Goal: Task Accomplishment & Management: Manage account settings

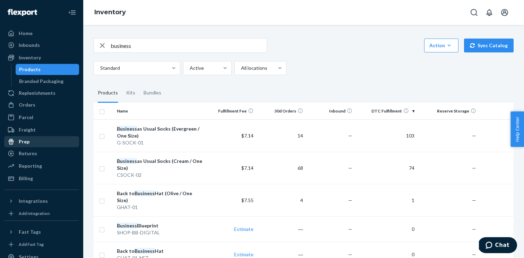
scroll to position [48, 0]
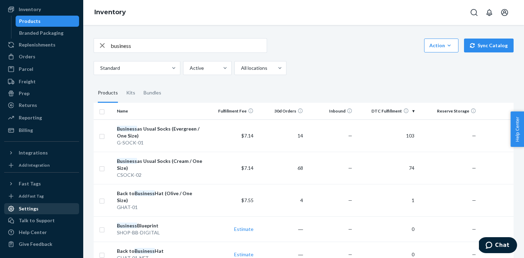
click at [22, 212] on div "Settings" at bounding box center [41, 208] width 73 height 10
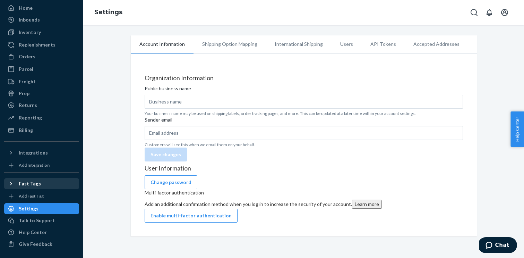
type input "Shopify Supply"
type input "[EMAIL_ADDRESS][DOMAIN_NAME]"
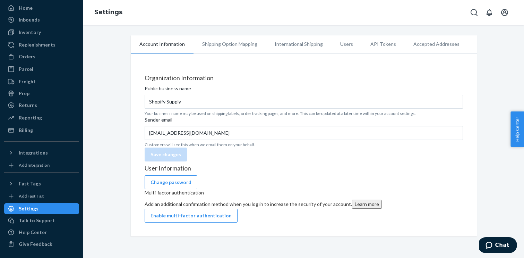
scroll to position [25, 0]
click at [340, 47] on li "Users" at bounding box center [346, 43] width 30 height 17
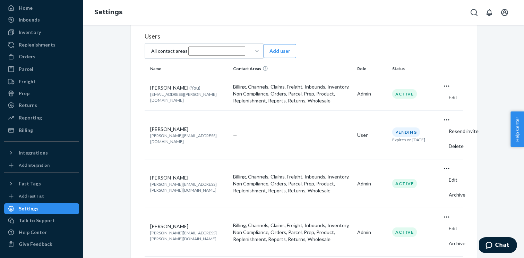
scroll to position [47, 0]
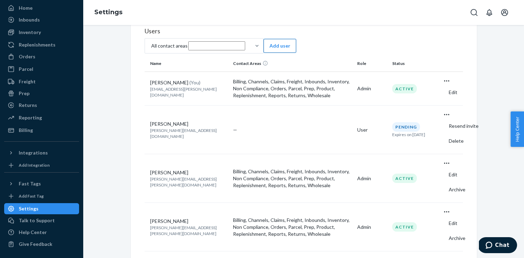
click at [296, 49] on button "Add user" at bounding box center [279, 46] width 33 height 14
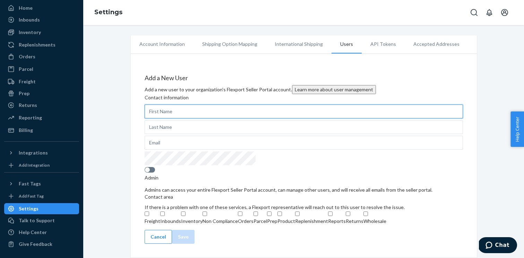
click at [206, 118] on input "text" at bounding box center [304, 111] width 318 height 14
type input "[PERSON_NAME]"
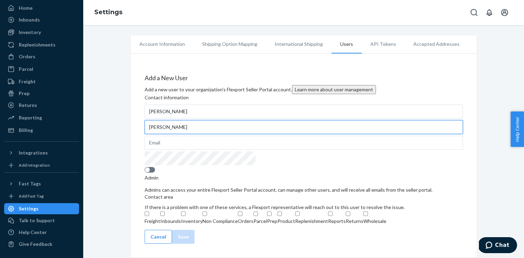
type input "[PERSON_NAME]"
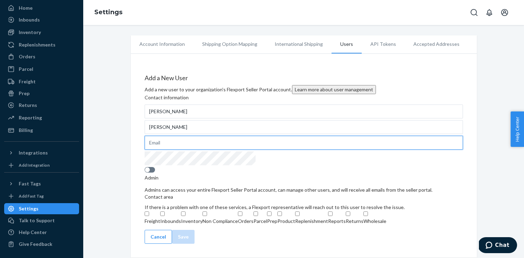
click at [180, 149] on input "text" at bounding box center [304, 143] width 318 height 14
paste input "[PERSON_NAME][EMAIL_ADDRESS][PERSON_NAME][DOMAIN_NAME]"
type input "[PERSON_NAME][EMAIL_ADDRESS][PERSON_NAME][DOMAIN_NAME]"
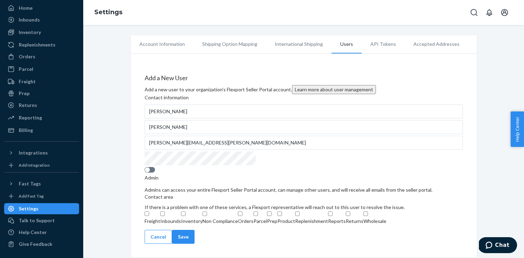
scroll to position [244, 0]
click at [194, 235] on button "Save" at bounding box center [183, 236] width 23 height 14
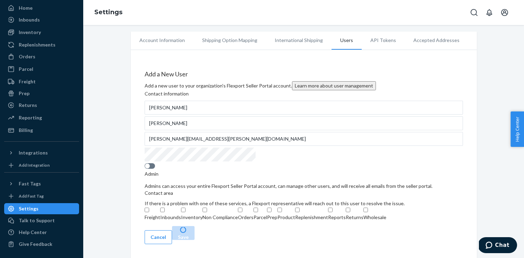
scroll to position [0, 0]
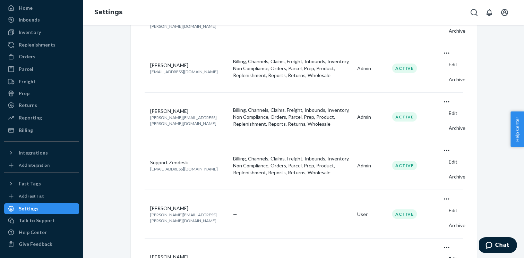
scroll to position [503, 0]
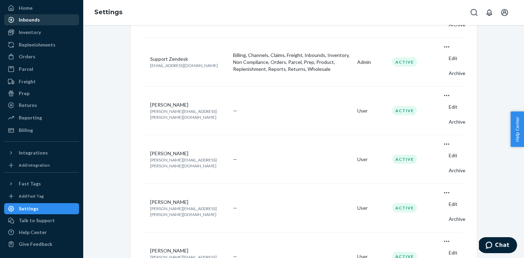
click at [29, 23] on div "Inbounds" at bounding box center [29, 19] width 21 height 7
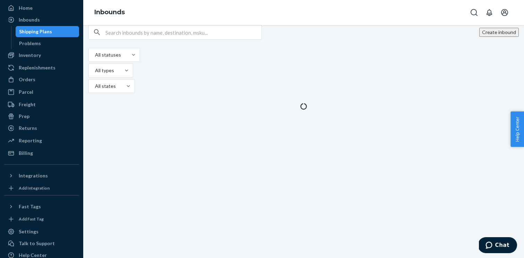
click at [143, 132] on div "Create inbound All statuses All types All states" at bounding box center [303, 141] width 441 height 233
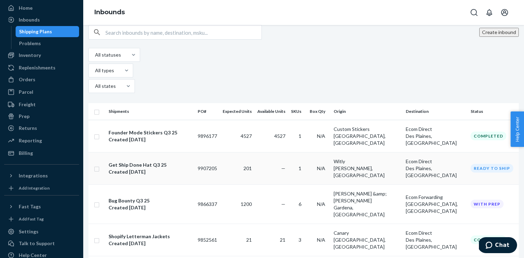
click at [139, 161] on div "Get Ship Done Hat Q3 25" at bounding box center [150, 164] width 84 height 7
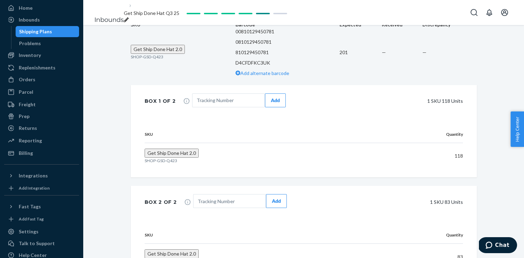
scroll to position [213, 0]
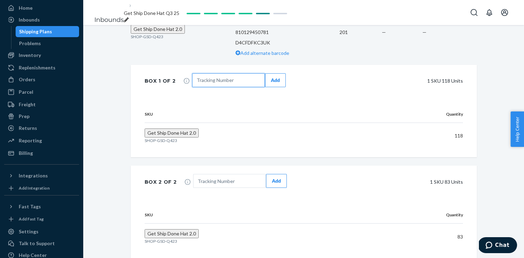
click at [203, 87] on input "text" at bounding box center [228, 80] width 73 height 14
paste input "1ZV56D266816645272"
type input "1ZV56D266816645272"
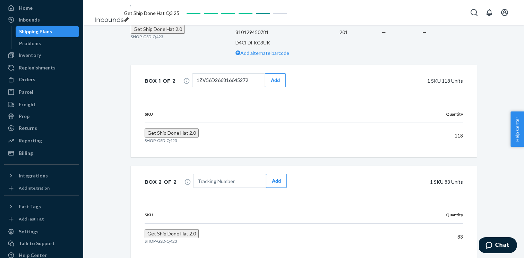
click at [275, 84] on div "Add" at bounding box center [275, 80] width 9 height 7
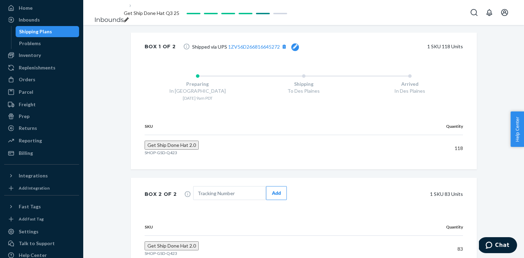
click at [26, 85] on div "Orders Ecommerce Orders Wholesale Orders" at bounding box center [41, 80] width 75 height 12
click at [27, 80] on div "Orders" at bounding box center [27, 79] width 17 height 7
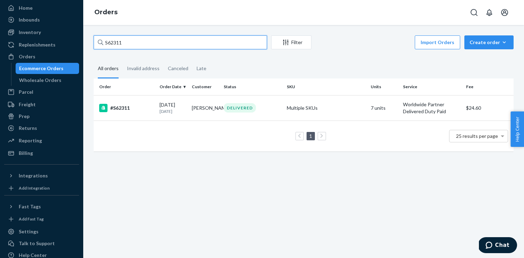
click at [148, 46] on input "S62311" at bounding box center [180, 42] width 173 height 14
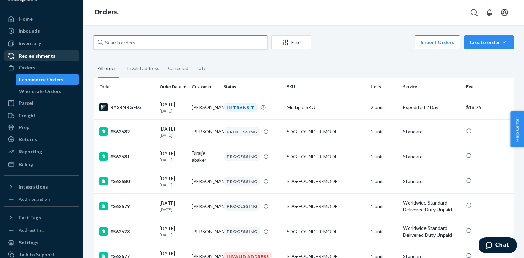
scroll to position [5, 0]
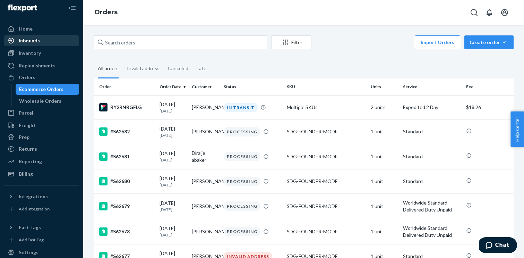
click at [32, 46] on link "Inbounds" at bounding box center [41, 40] width 75 height 11
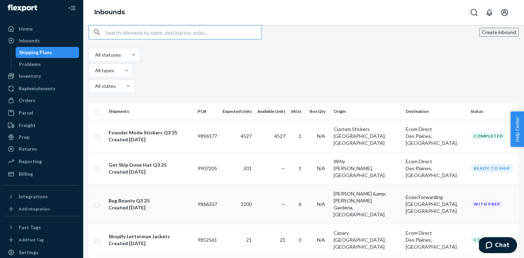
click at [142, 197] on div "Bug Bounty Q3 25" at bounding box center [150, 200] width 84 height 7
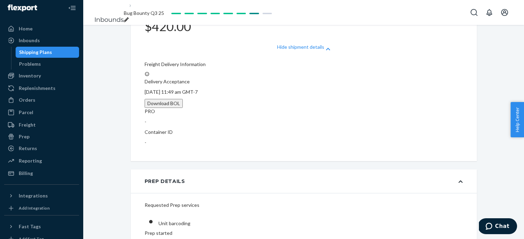
scroll to position [369, 0]
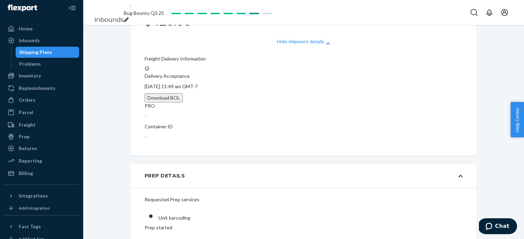
drag, startPoint x: 395, startPoint y: 53, endPoint x: 442, endPoint y: 51, distance: 46.9
click at [28, 100] on div "Orders" at bounding box center [27, 100] width 17 height 7
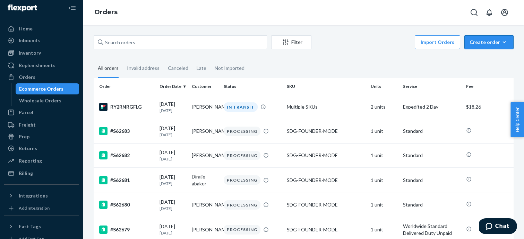
click at [495, 42] on div "Create order" at bounding box center [488, 42] width 39 height 7
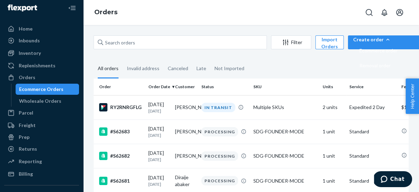
scroll to position [0, 13]
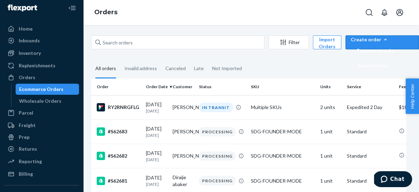
click at [375, 40] on div "Create order" at bounding box center [382, 39] width 63 height 7
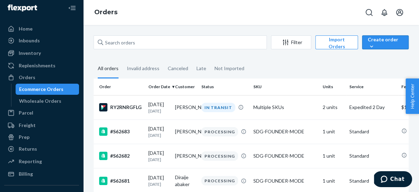
scroll to position [0, 0]
click at [373, 46] on icon "button" at bounding box center [371, 46] width 7 height 7
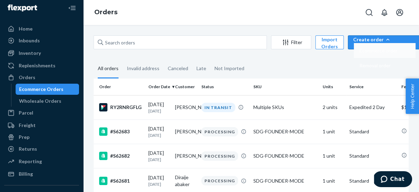
click at [386, 53] on span "Ecommerce order" at bounding box center [378, 50] width 38 height 5
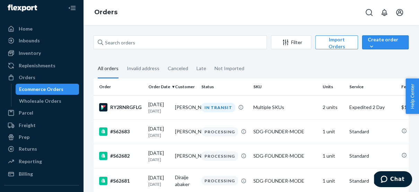
click at [373, 46] on icon "button" at bounding box center [371, 46] width 7 height 7
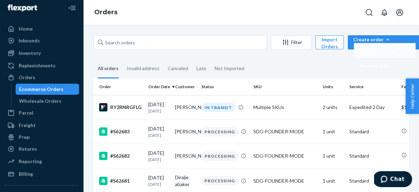
click at [383, 53] on span "Ecommerce order" at bounding box center [378, 50] width 38 height 5
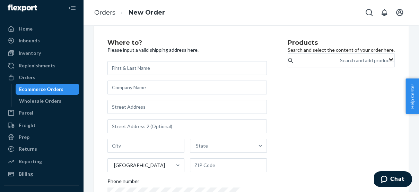
scroll to position [8, 0]
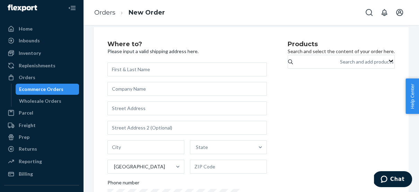
click at [192, 67] on input "text" at bounding box center [186, 69] width 159 height 14
type input "[PERSON_NAME]"
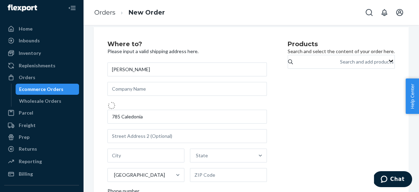
type input "[STREET_ADDRESS]"
type input "Victoria"
type input "V8T 0C3"
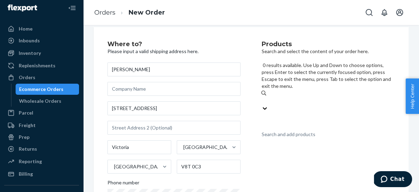
click at [304, 131] on div "Search and add products" at bounding box center [288, 134] width 54 height 7
click at [262, 97] on input "0 results available. Use Up and Down to choose options, press Enter to select t…" at bounding box center [261, 100] width 1 height 7
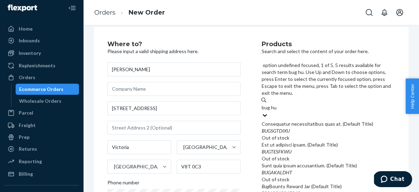
type input "bug hun"
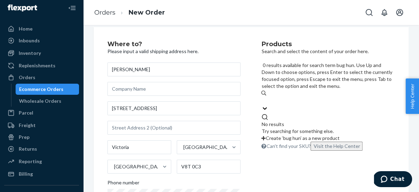
click at [303, 96] on div "bug hun" at bounding box center [327, 100] width 133 height 8
click at [279, 97] on input "0 results available for search term bug hun. Use Up and Down to choose options,…" at bounding box center [270, 100] width 18 height 7
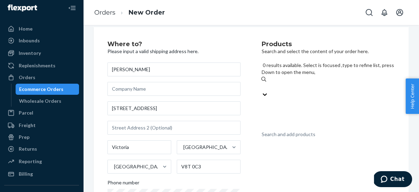
click at [303, 131] on div "Search and add products" at bounding box center [288, 134] width 54 height 7
click at [262, 83] on input "0 results available. Select is focused ,type to refine list, press Down to open…" at bounding box center [261, 86] width 1 height 7
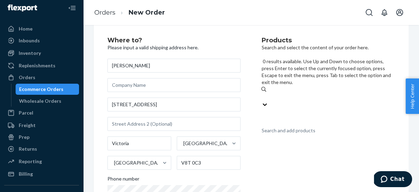
scroll to position [10, 0]
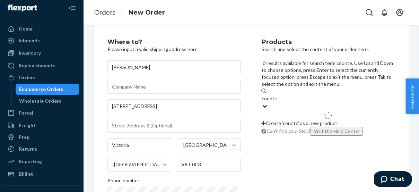
type input "counter"
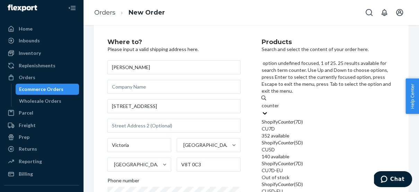
click at [322, 125] on div "CU7D" at bounding box center [327, 128] width 133 height 7
click at [279, 102] on input "counter" at bounding box center [269, 105] width 17 height 7
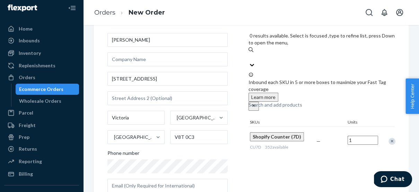
scroll to position [58, 0]
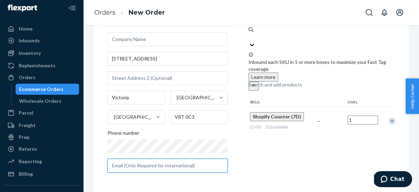
click at [146, 165] on input "text" at bounding box center [167, 165] width 120 height 14
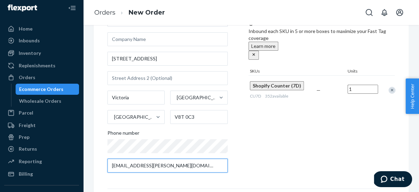
type input "[EMAIL_ADDRESS][PERSON_NAME][DOMAIN_NAME]"
click at [253, 149] on div "Products Search and select the content of your order here. Search and add produ…" at bounding box center [322, 84] width 146 height 186
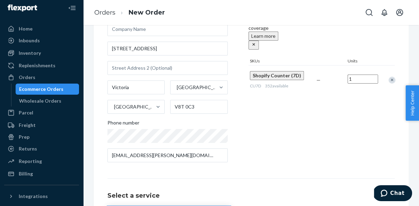
scroll to position [75, 0]
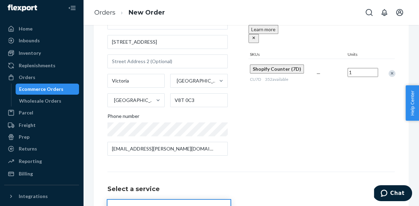
click at [390, 70] on div "Remove Item" at bounding box center [392, 73] width 7 height 7
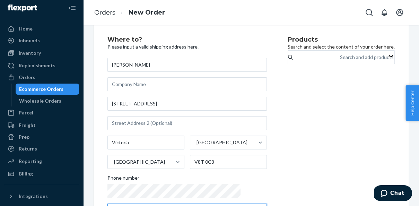
scroll to position [12, 0]
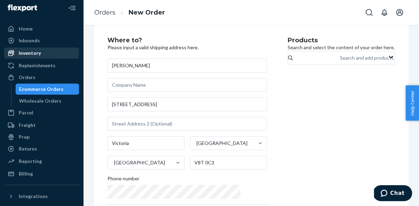
click at [34, 53] on div "Inventory" at bounding box center [30, 53] width 22 height 7
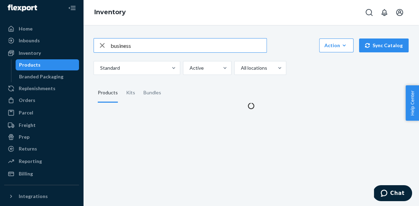
click at [148, 45] on input "business" at bounding box center [189, 45] width 156 height 14
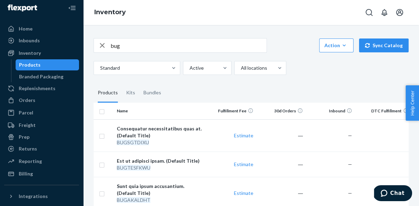
click at [130, 48] on input "bug" at bounding box center [189, 45] width 156 height 14
type input "b"
type input "Low"
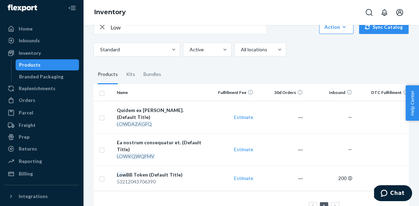
scroll to position [33, 0]
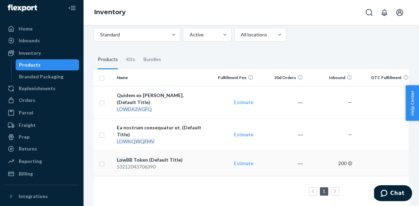
click at [142, 156] on div "Low BB Token (Default Title)" at bounding box center [160, 159] width 87 height 7
